Goal: Transaction & Acquisition: Purchase product/service

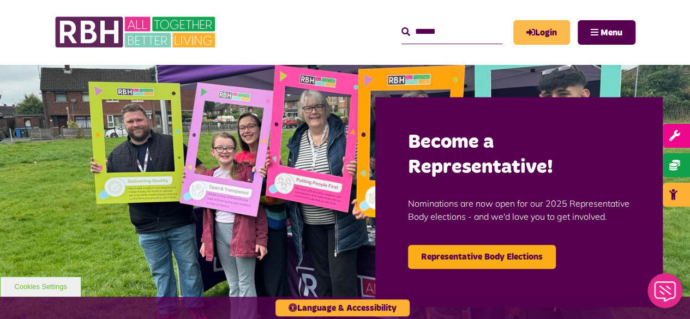
click at [540, 34] on link "Login" at bounding box center [541, 32] width 57 height 25
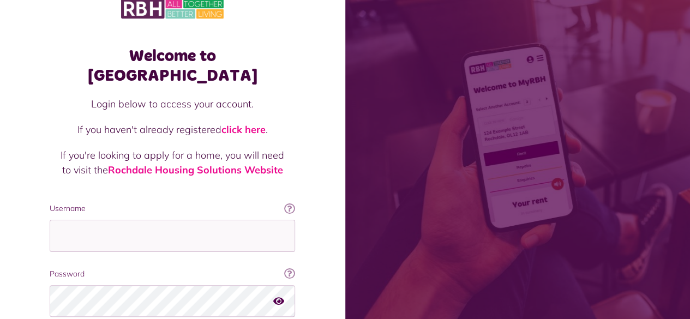
scroll to position [99, 0]
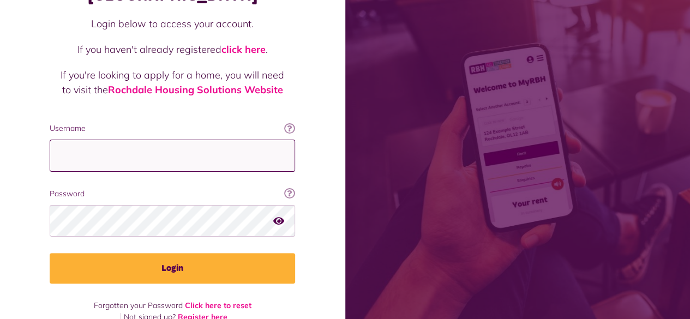
type input "**********"
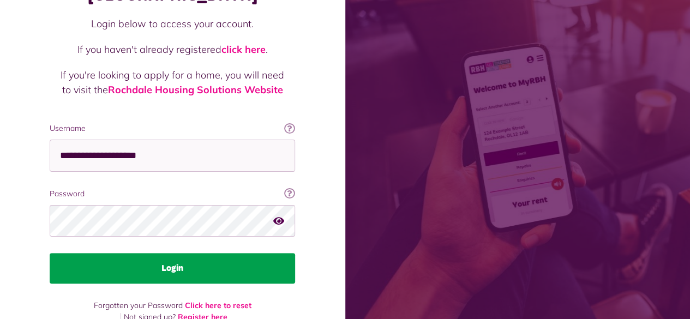
click at [178, 253] on button "Login" at bounding box center [172, 268] width 245 height 31
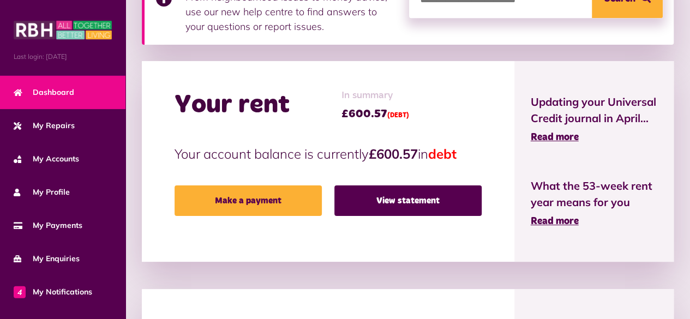
scroll to position [287, 0]
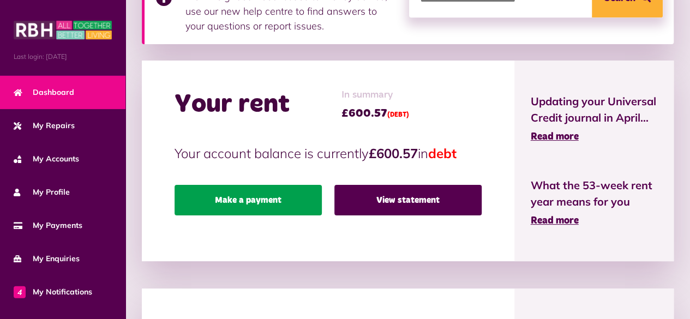
click at [267, 200] on link "Make a payment" at bounding box center [247, 200] width 147 height 31
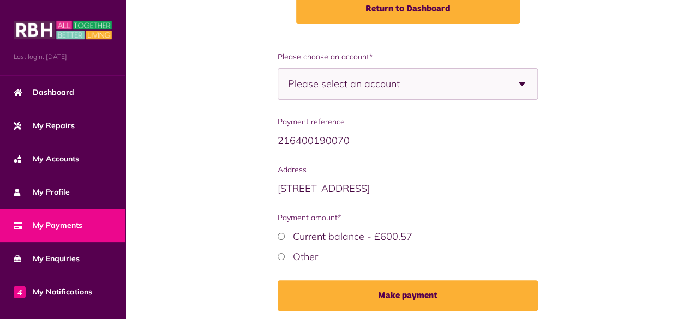
scroll to position [189, 0]
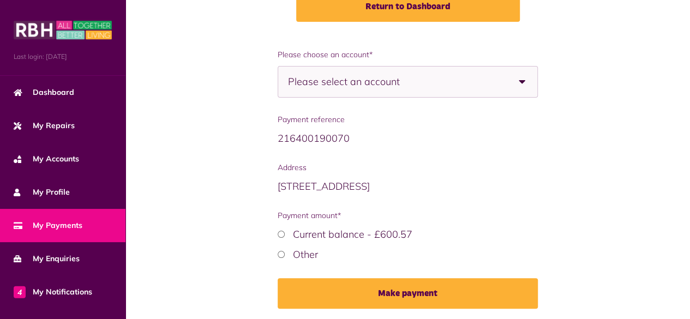
click at [526, 81] on b at bounding box center [522, 82] width 31 height 31
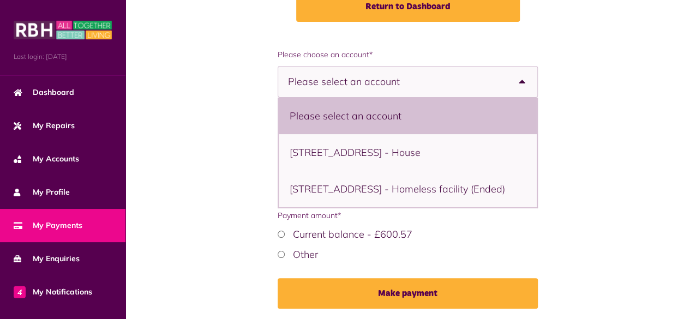
scroll to position [226, 0]
